Goal: Information Seeking & Learning: Learn about a topic

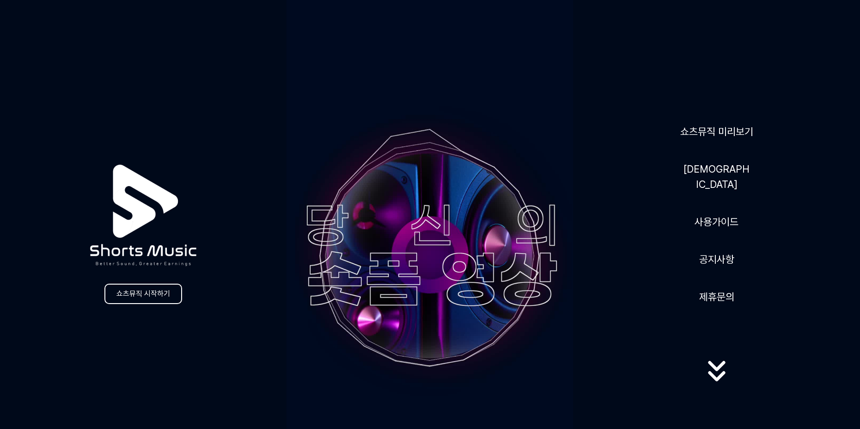
scroll to position [832, 0]
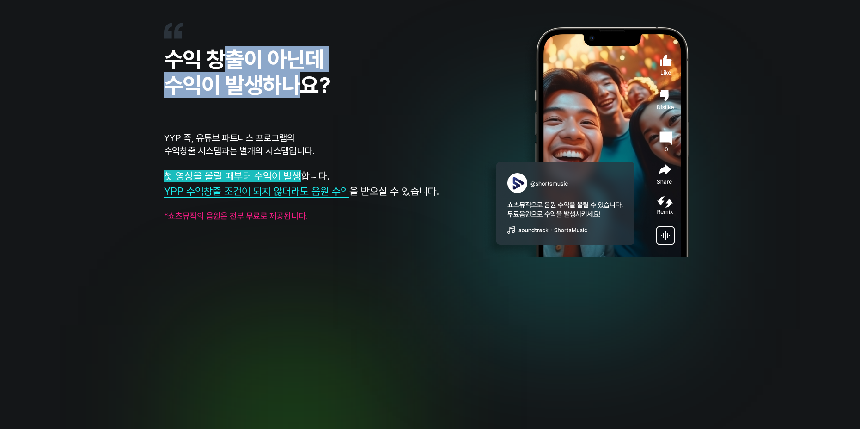
drag, startPoint x: 243, startPoint y: 61, endPoint x: 336, endPoint y: 84, distance: 95.2
click at [327, 84] on h3 "수익 창출이 아닌데 수익이 발생하나요?" at bounding box center [323, 72] width 319 height 52
click at [336, 84] on h3 "수익 창출이 아닌데 수익이 발생하나요?" at bounding box center [323, 72] width 319 height 52
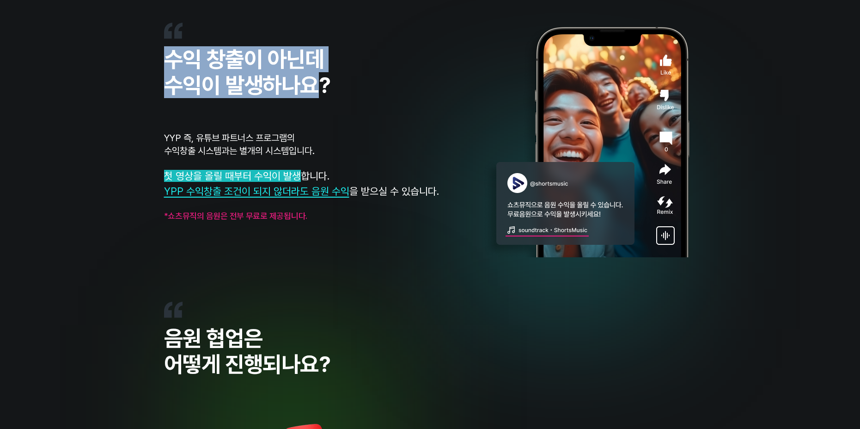
drag, startPoint x: 159, startPoint y: 64, endPoint x: 328, endPoint y: 87, distance: 170.3
click at [327, 87] on div "수익 창출이 아닌데 수익이 발생하나요? YYP 즉, 유튜브 파트너스 프로그램의 수익창출 시스템과는 별개의 시스템입니다. 첫 영상을 올릴 때부터…" at bounding box center [430, 314] width 860 height 583
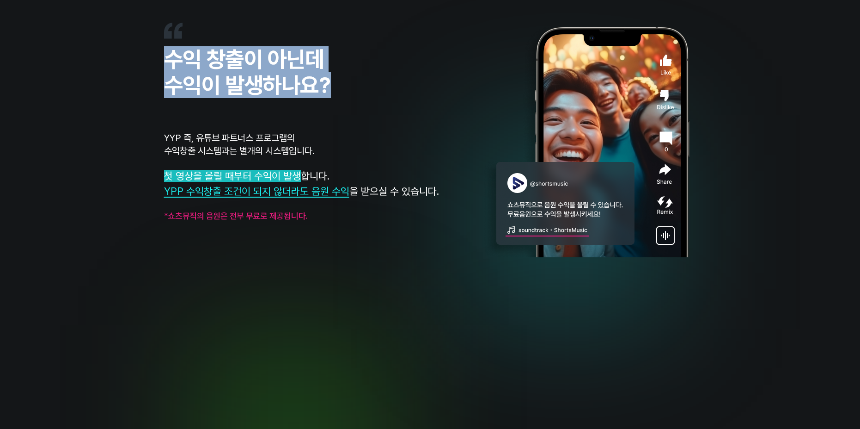
click at [336, 87] on h3 "수익 창출이 아닌데 수익이 발생하나요?" at bounding box center [323, 72] width 319 height 52
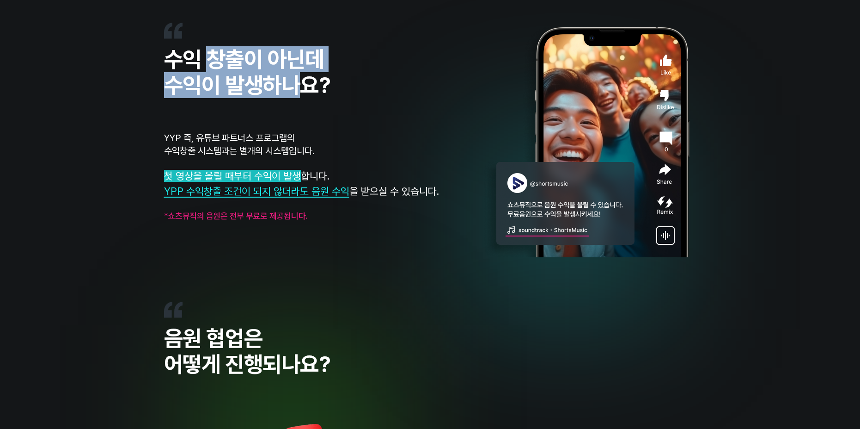
drag, startPoint x: 308, startPoint y: 83, endPoint x: 213, endPoint y: 65, distance: 96.9
click at [213, 65] on h3 "수익 창출이 아닌데 수익이 발생하나요?" at bounding box center [323, 72] width 319 height 52
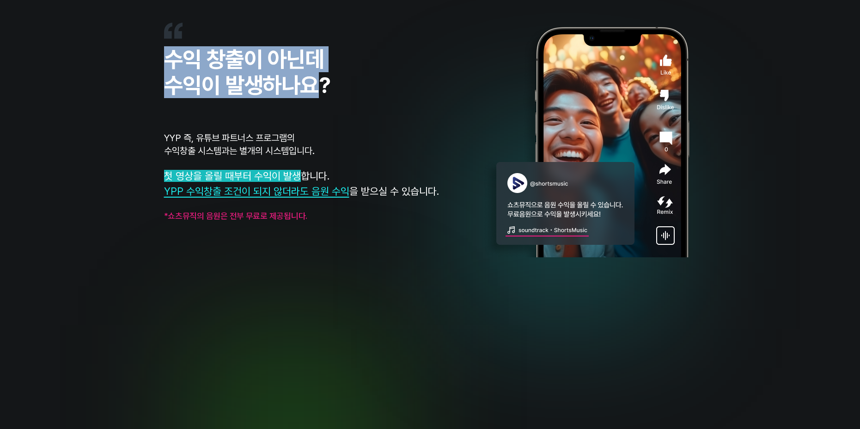
drag, startPoint x: 160, startPoint y: 58, endPoint x: 326, endPoint y: 83, distance: 167.3
click at [326, 83] on div "수익 창출이 아닌데 수익이 발생하나요? YYP 즉, 유튜브 파트너스 프로그램의 수익창출 시스템과는 별개의 시스템입니다. 첫 영상을 올릴 때부터…" at bounding box center [430, 162] width 860 height 279
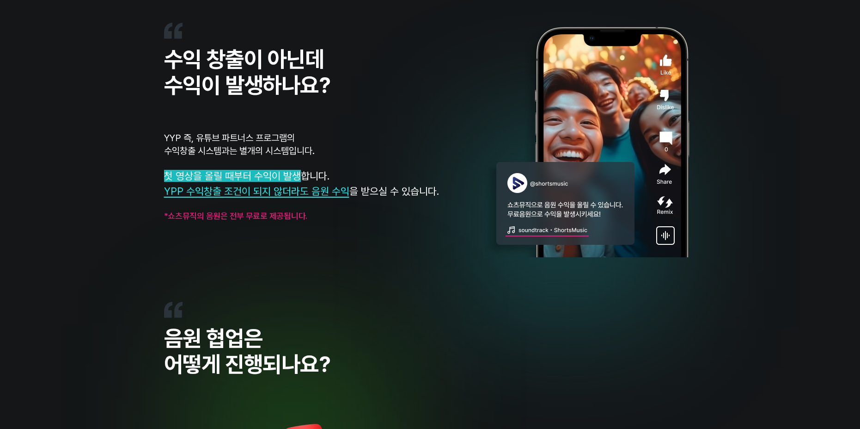
click at [344, 85] on h3 "수익 창출이 아닌데 수익이 발생하나요?" at bounding box center [323, 72] width 319 height 52
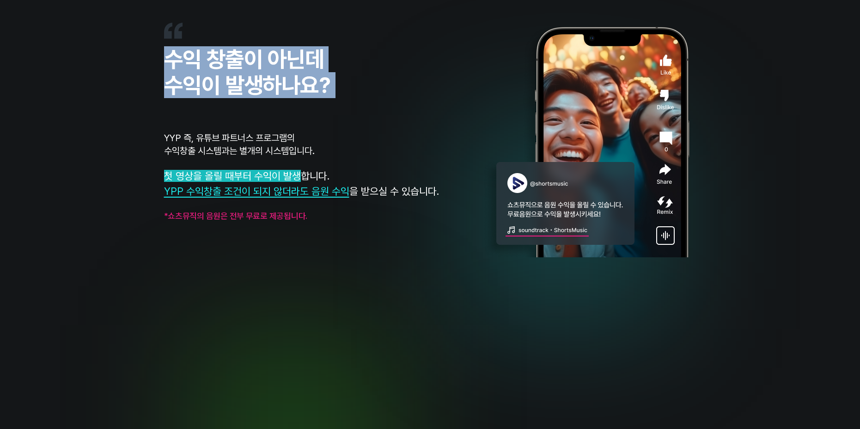
drag, startPoint x: 344, startPoint y: 85, endPoint x: 178, endPoint y: 58, distance: 167.2
click at [178, 58] on h3 "수익 창출이 아닌데 수익이 발생하나요?" at bounding box center [323, 72] width 319 height 52
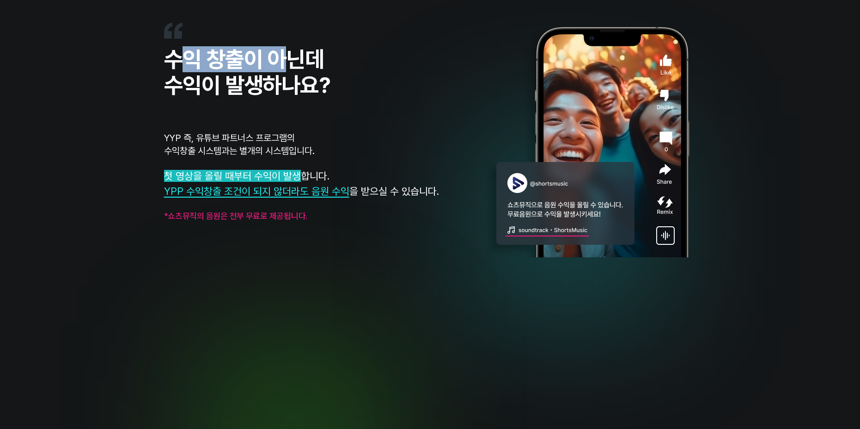
drag, startPoint x: 177, startPoint y: 58, endPoint x: 331, endPoint y: 71, distance: 155.4
click at [301, 64] on h3 "수익 창출이 아닌데 수익이 발생하나요?" at bounding box center [323, 72] width 319 height 52
click at [334, 74] on h3 "수익 창출이 아닌데 수익이 발생하나요?" at bounding box center [323, 72] width 319 height 52
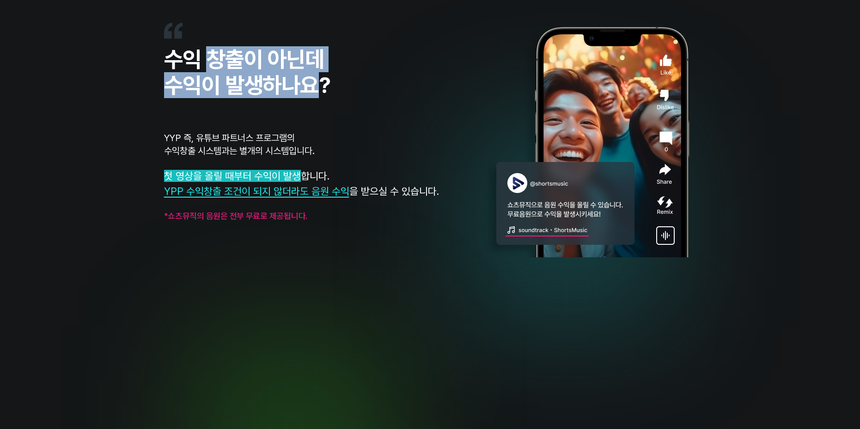
drag, startPoint x: 249, startPoint y: 74, endPoint x: 210, endPoint y: 63, distance: 40.3
click at [210, 63] on h3 "수익 창출이 아닌데 수익이 발생하나요?" at bounding box center [323, 72] width 319 height 52
drag, startPoint x: 153, startPoint y: 57, endPoint x: 391, endPoint y: 107, distance: 243.3
click at [387, 106] on div "수익 창출이 아닌데 수익이 발생하나요? YYP 즉, 유튜브 파트너스 프로그램의 수익창출 시스템과는 별개의 시스템입니다. 첫 영상을 올릴 때부터…" at bounding box center [430, 162] width 860 height 279
